Goal: Task Accomplishment & Management: Use online tool/utility

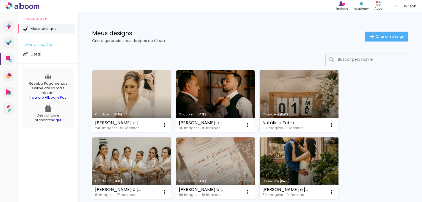
click at [152, 101] on link "Criado em [DATE]" at bounding box center [131, 101] width 79 height 62
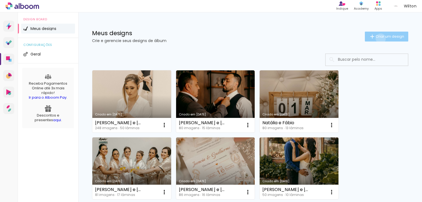
click at [376, 38] on span "Criar um design" at bounding box center [390, 37] width 29 height 4
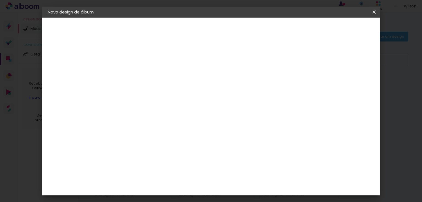
click at [138, 76] on input at bounding box center [138, 74] width 0 height 9
type input "R"
type input "A"
type input "Álvaro e Raquel - Festa"
type paper-input "Álvaro e Raquel - Festa"
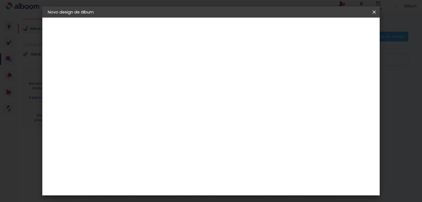
click at [0, 0] on slot "Avançar" at bounding box center [0, 0] width 0 height 0
click at [141, 103] on input at bounding box center [152, 104] width 56 height 7
type input "go im"
type paper-input "go im"
click at [147, 123] on div "Go image" at bounding box center [140, 125] width 13 height 9
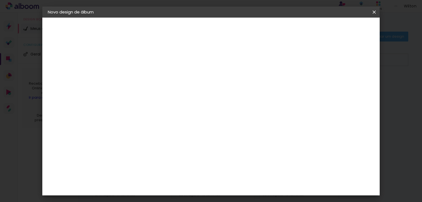
click at [147, 122] on div "Go image" at bounding box center [140, 125] width 13 height 9
click at [0, 0] on slot "Avançar" at bounding box center [0, 0] width 0 height 0
click at [159, 93] on input "text" at bounding box center [148, 95] width 21 height 9
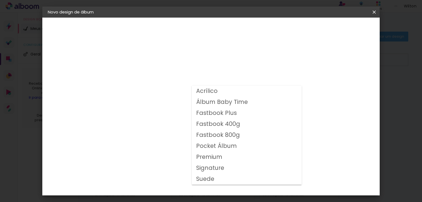
click at [0, 0] on slot "Fastbook 400g" at bounding box center [0, 0] width 0 height 0
type input "Fastbook 400g"
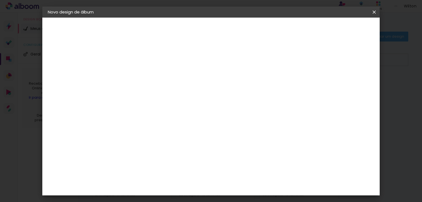
scroll to position [132, 0]
click at [175, 154] on span "30 × 30" at bounding box center [162, 163] width 26 height 18
click at [0, 0] on slot "Avançar" at bounding box center [0, 0] width 0 height 0
click at [291, 30] on span "Iniciar design" at bounding box center [278, 29] width 25 height 4
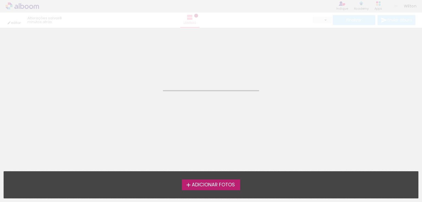
click at [205, 183] on span "Adicionar Fotos" at bounding box center [213, 184] width 43 height 5
click at [0, 0] on input "file" at bounding box center [0, 0] width 0 height 0
